Goal: Transaction & Acquisition: Obtain resource

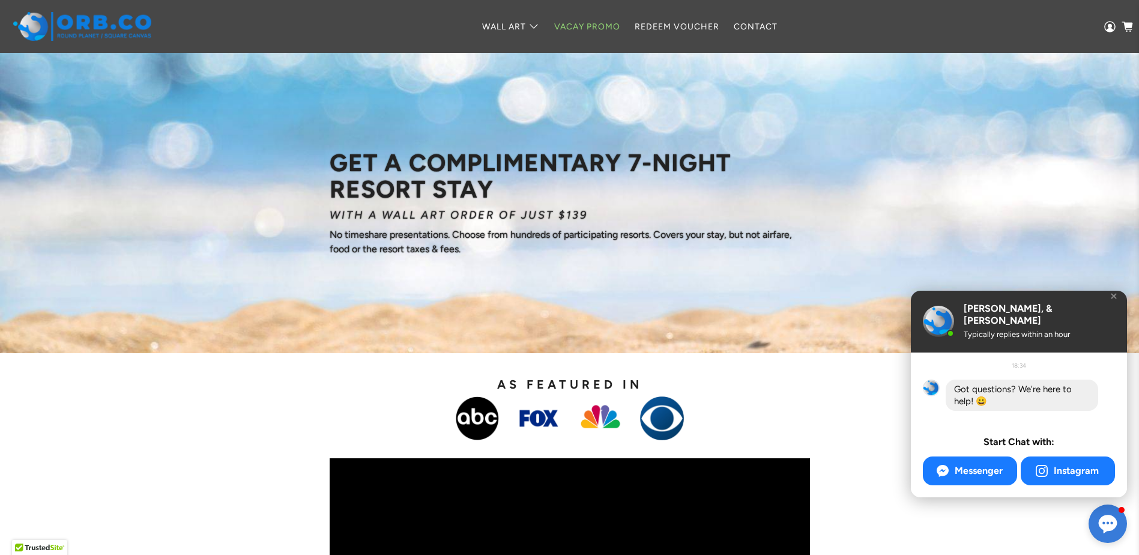
scroll to position [1516, 0]
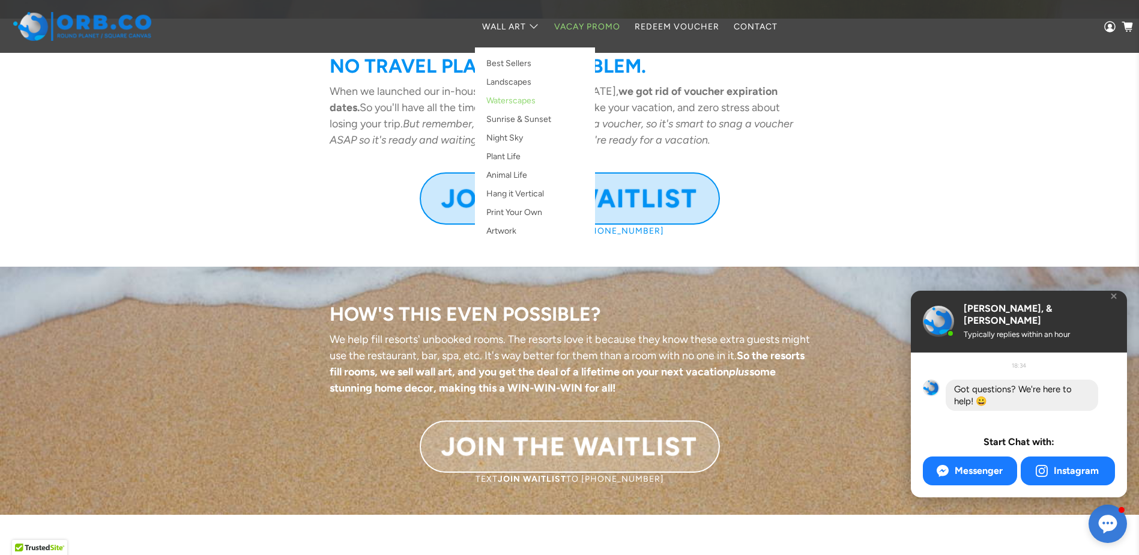
click at [510, 101] on link "Waterscapes" at bounding box center [534, 103] width 107 height 19
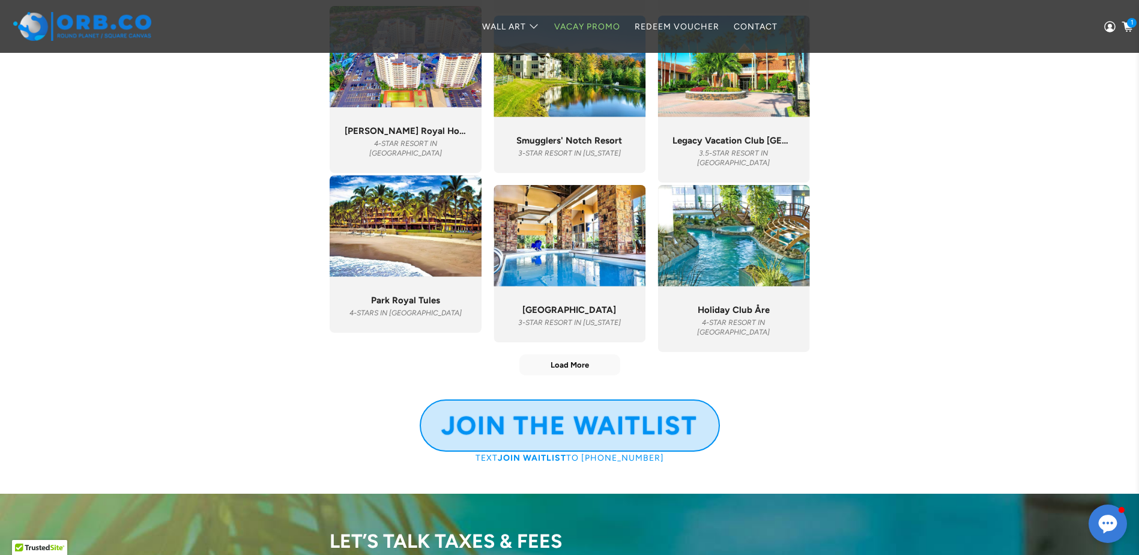
scroll to position [4514, 0]
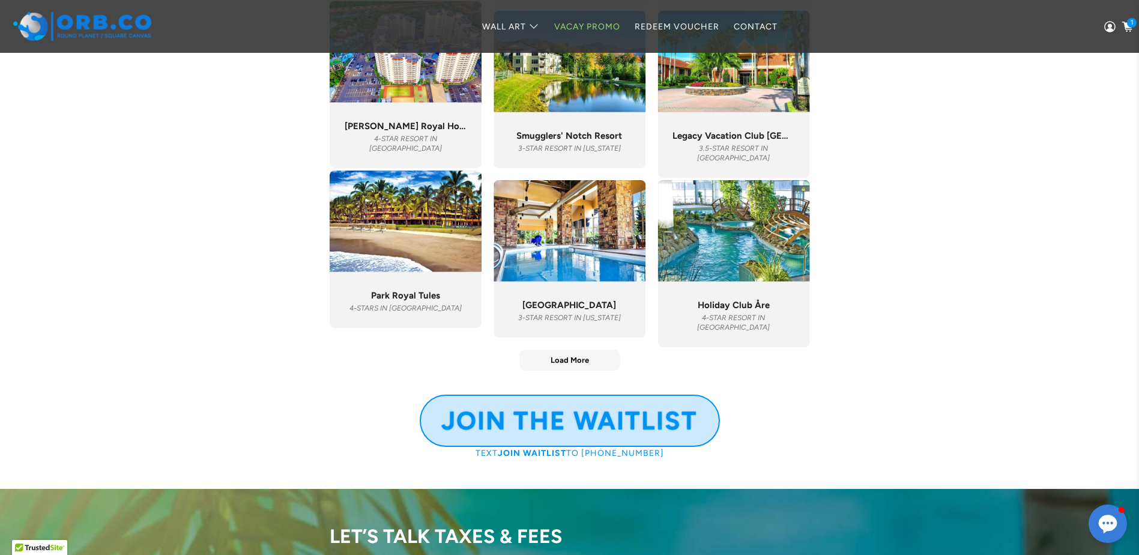
click at [578, 358] on span "Load More" at bounding box center [569, 360] width 38 height 10
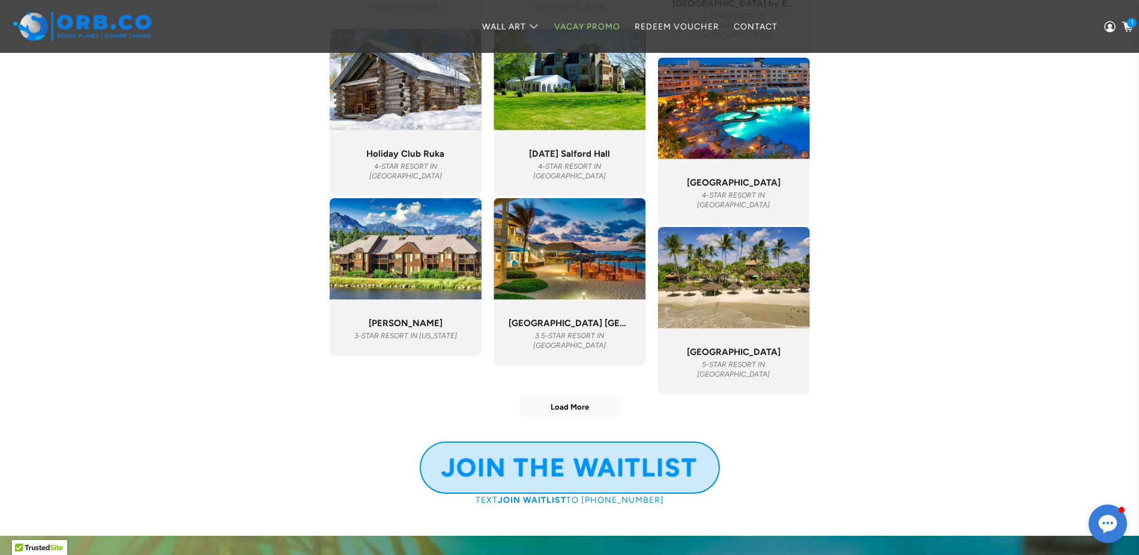
scroll to position [5511, 0]
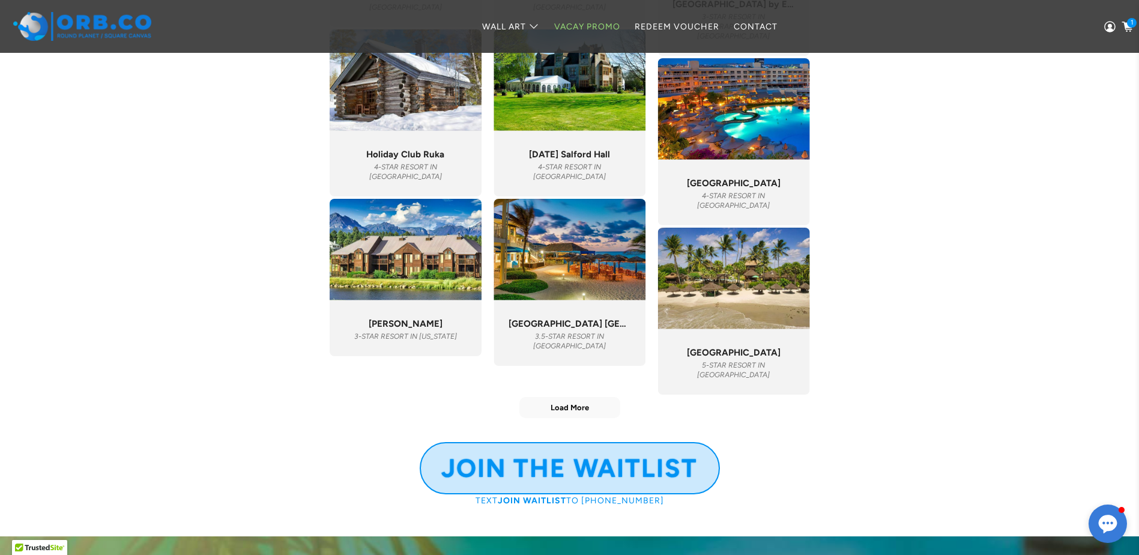
click at [587, 298] on img at bounding box center [569, 249] width 152 height 101
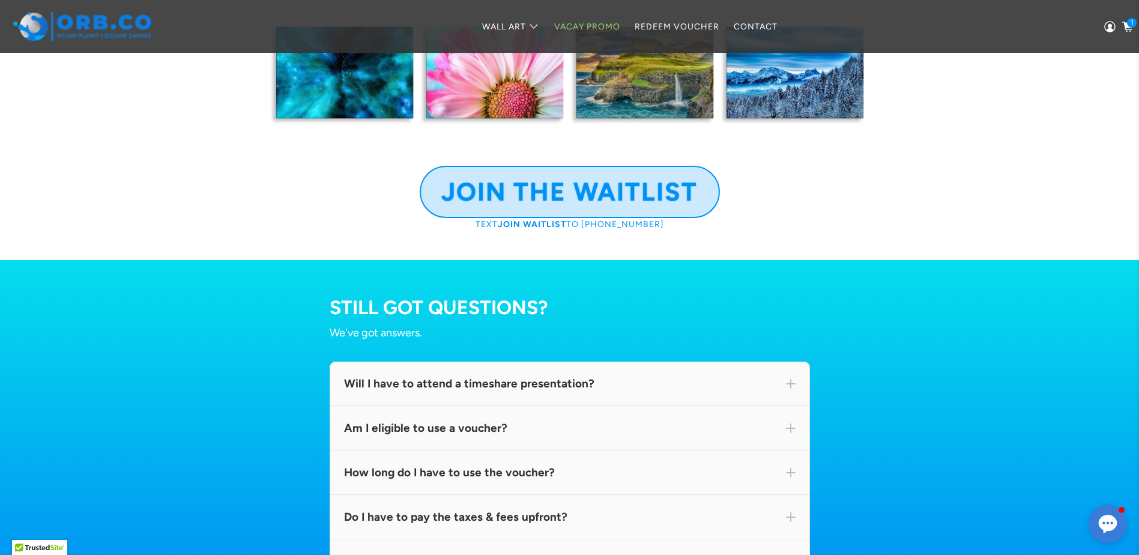
scroll to position [7471, 0]
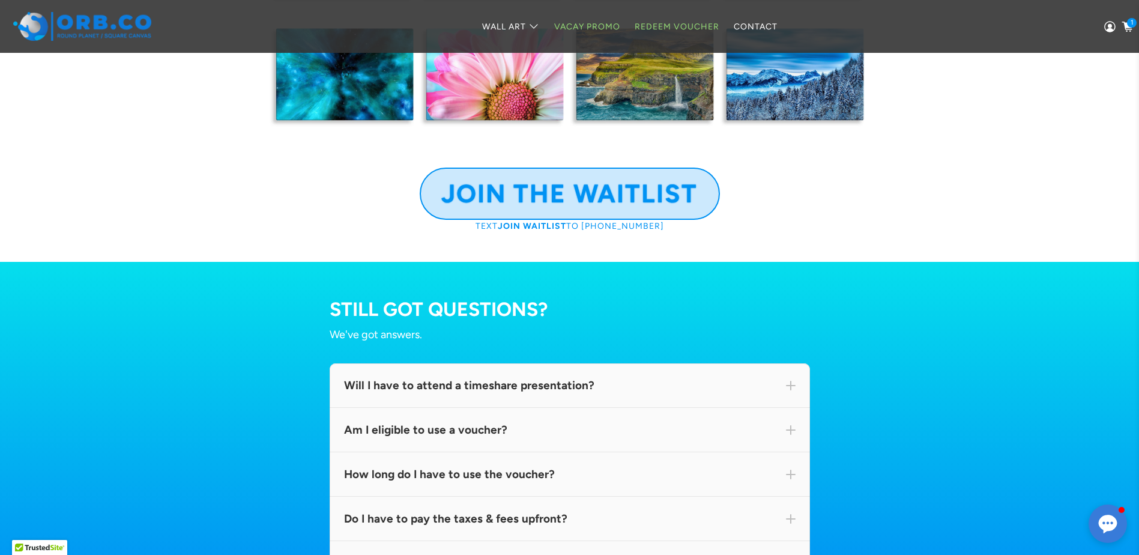
click at [689, 27] on link "Redeem Voucher" at bounding box center [676, 27] width 99 height 32
